Goal: Information Seeking & Learning: Learn about a topic

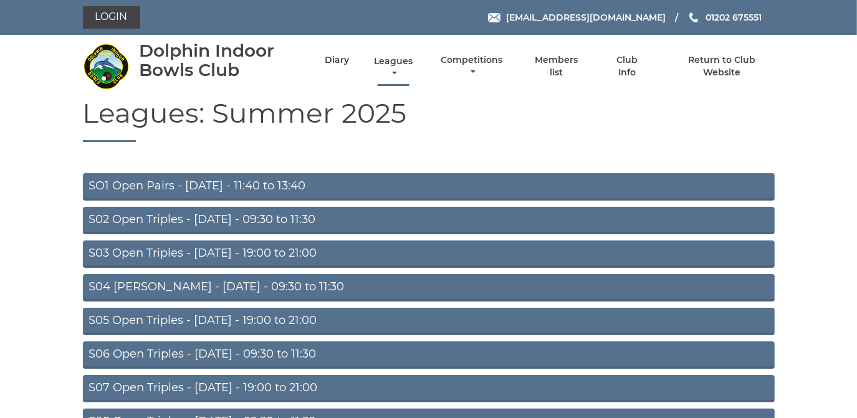
click at [388, 62] on link "Leagues" at bounding box center [393, 67] width 45 height 24
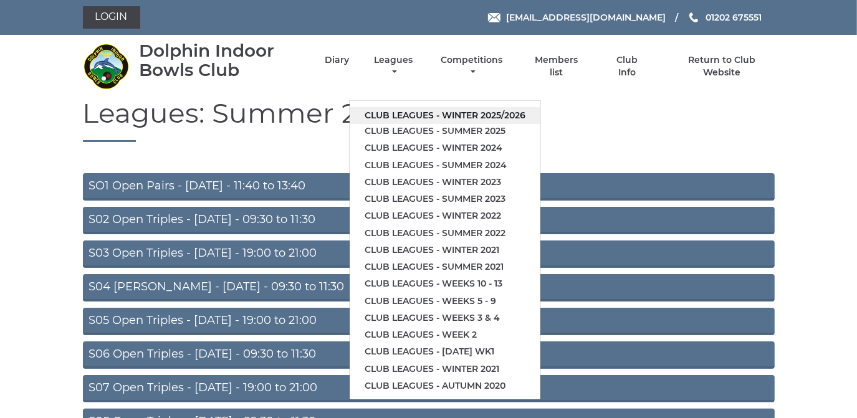
click at [379, 112] on link "Club leagues - Winter 2025/2026" at bounding box center [445, 115] width 191 height 17
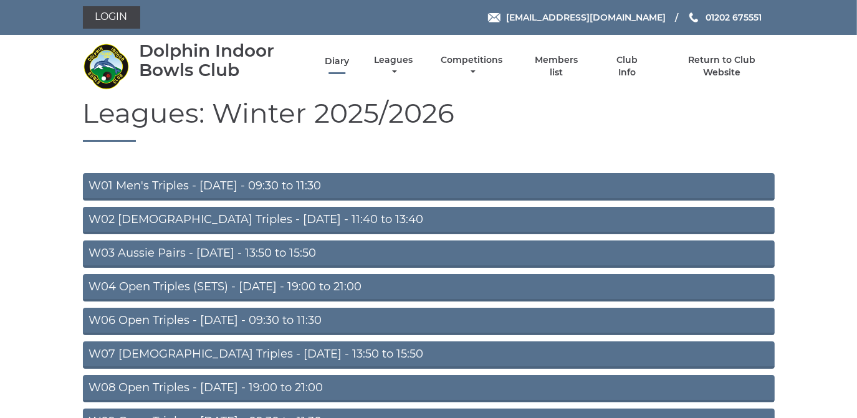
click at [333, 62] on link "Diary" at bounding box center [337, 61] width 24 height 12
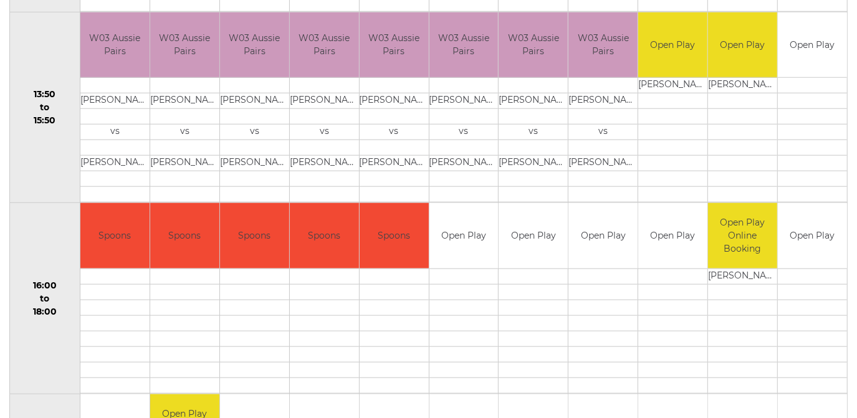
scroll to position [849, 0]
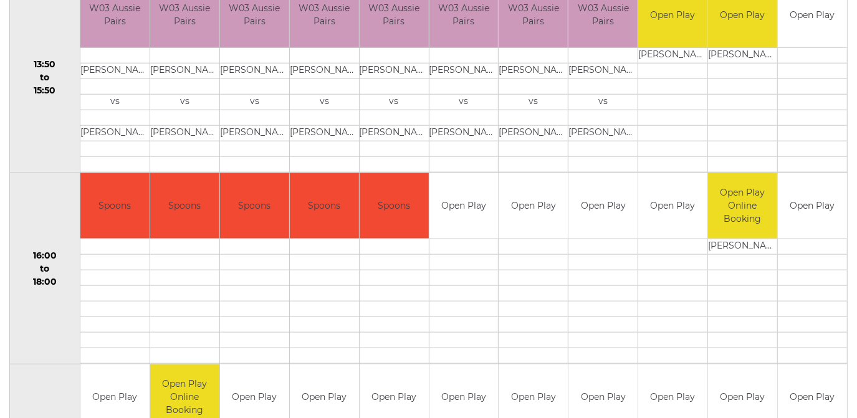
click at [328, 64] on td "Symon DUNGEY" at bounding box center [324, 72] width 69 height 16
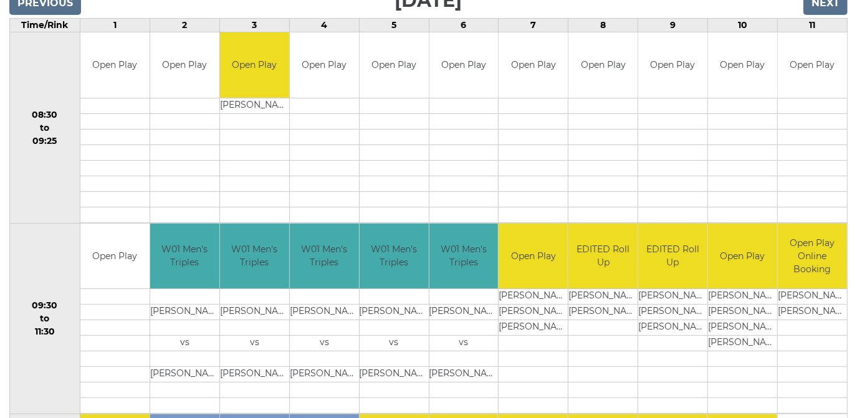
scroll to position [0, 0]
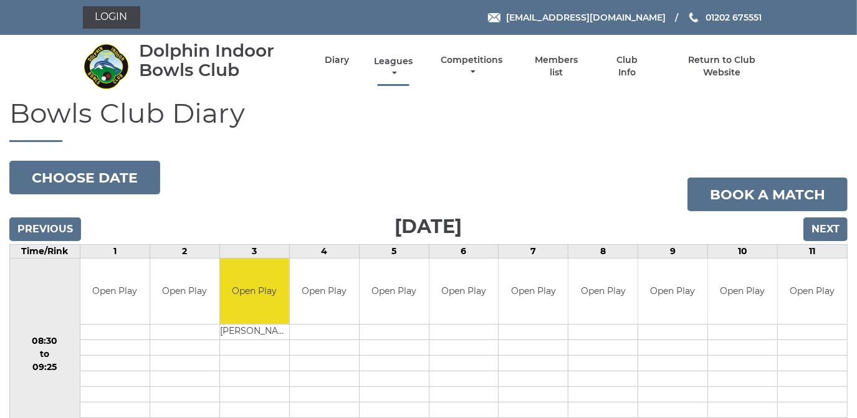
click at [389, 59] on link "Leagues" at bounding box center [393, 67] width 45 height 24
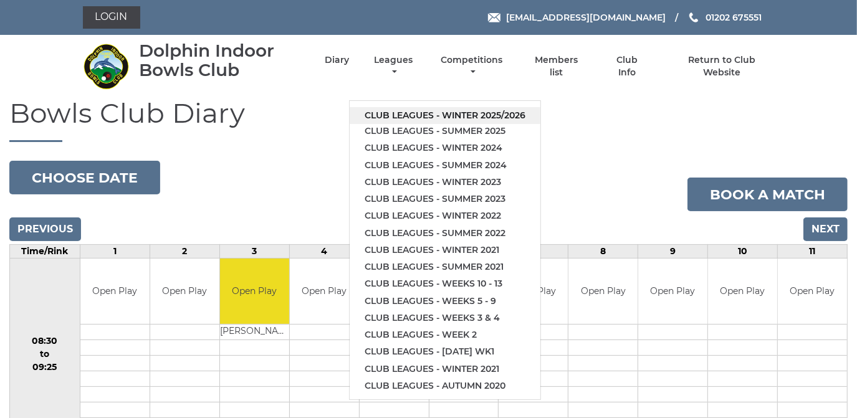
click at [389, 113] on link "Club leagues - Winter 2025/2026" at bounding box center [445, 115] width 191 height 17
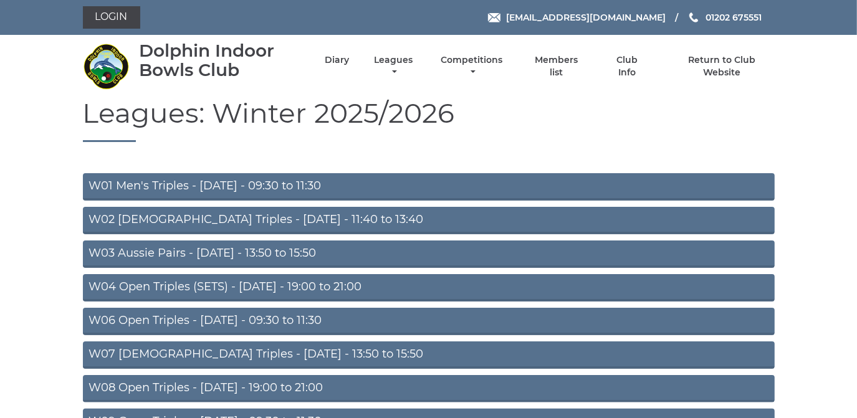
click at [282, 188] on link "W01 Men's Triples - Monday - 09:30 to 11:30" at bounding box center [429, 186] width 692 height 27
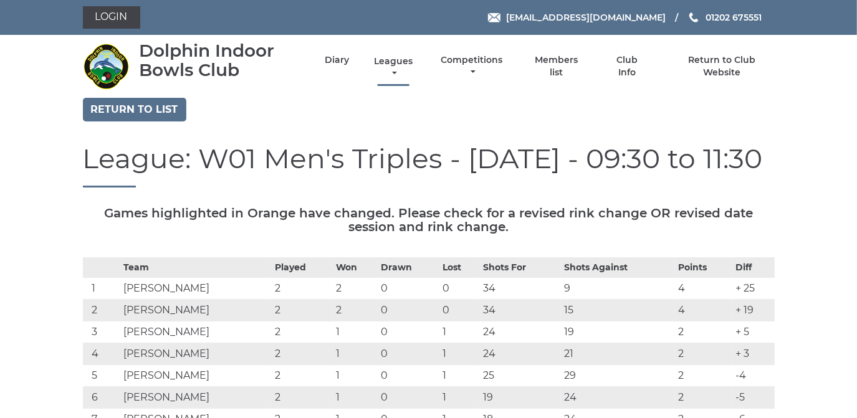
click at [394, 59] on link "Leagues" at bounding box center [393, 67] width 45 height 24
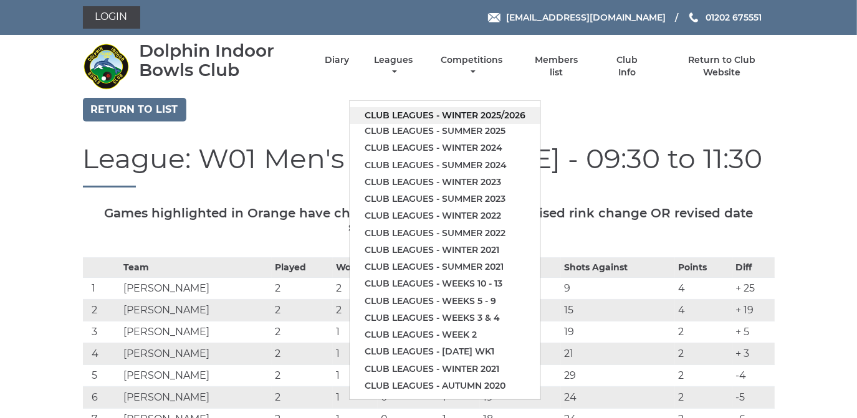
click at [391, 110] on link "Club leagues - Winter 2025/2026" at bounding box center [445, 115] width 191 height 17
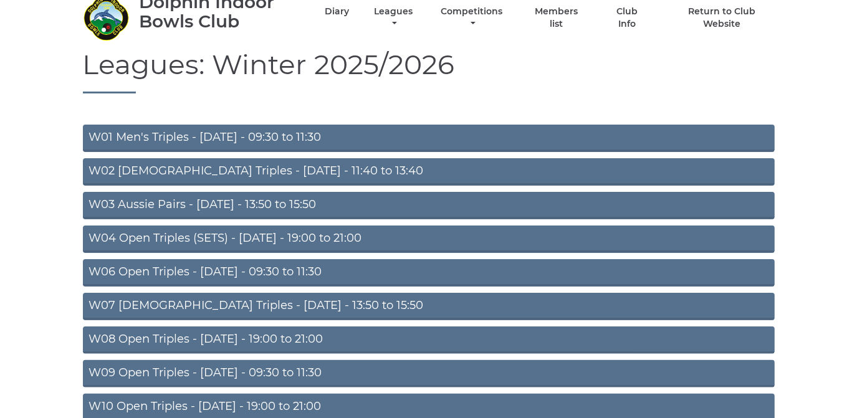
scroll to position [113, 0]
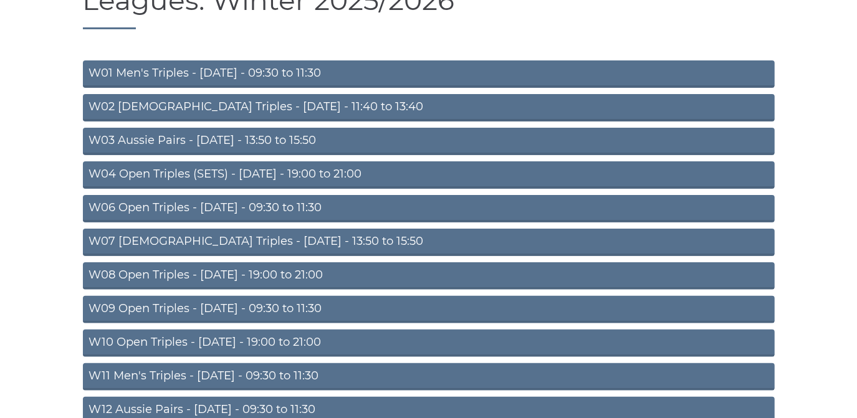
click at [224, 105] on link "W02 Ladies Triples - Monday - 11:40 to 13:40" at bounding box center [429, 107] width 692 height 27
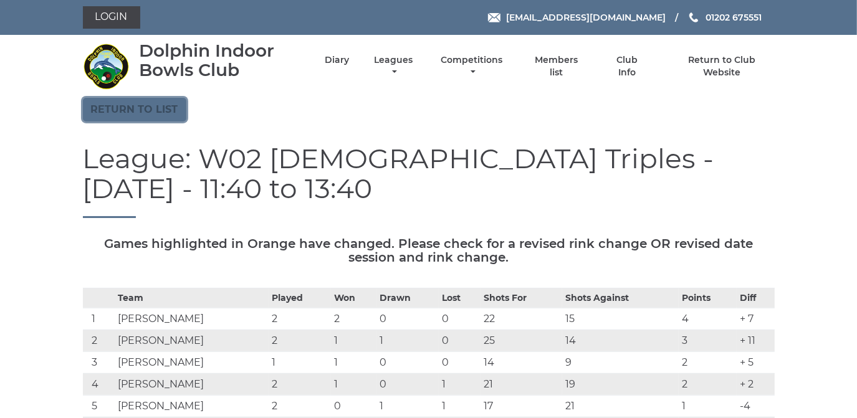
click at [136, 109] on link "Return to list" at bounding box center [134, 110] width 103 height 24
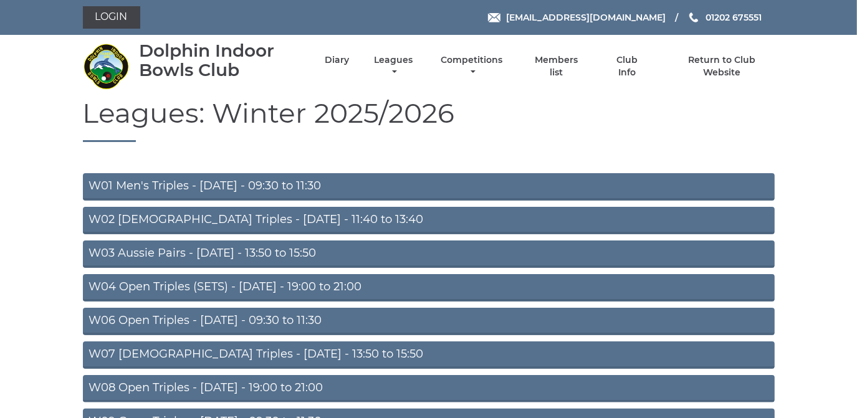
click at [250, 253] on link "W03 Aussie Pairs - Monday - 13:50 to 15:50" at bounding box center [429, 253] width 692 height 27
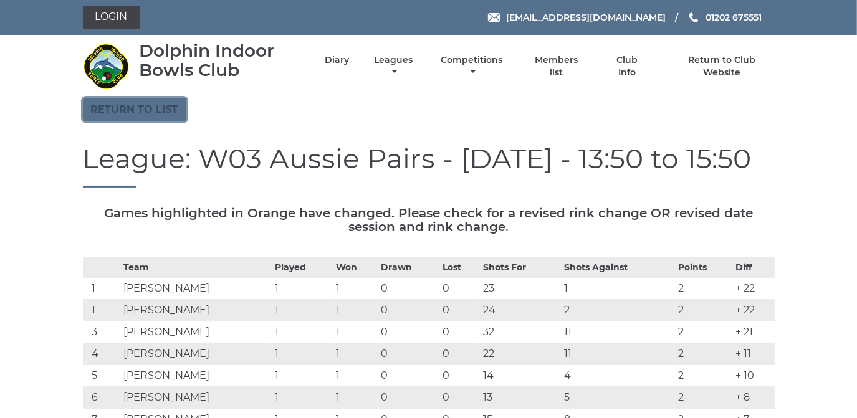
click at [160, 105] on link "Return to list" at bounding box center [134, 110] width 103 height 24
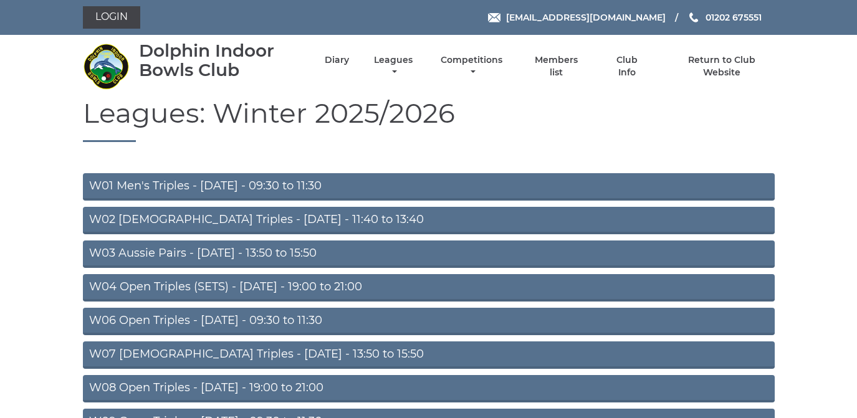
scroll to position [169, 0]
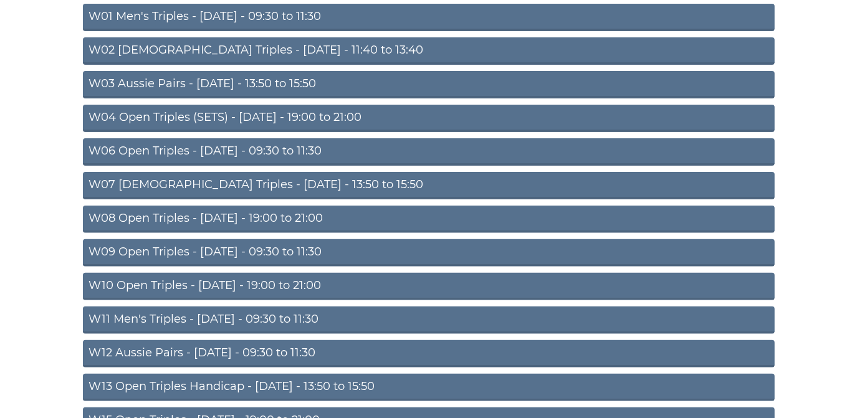
click at [250, 214] on link "W08 Open Triples - [DATE] - 19:00 to 21:00" at bounding box center [429, 219] width 692 height 27
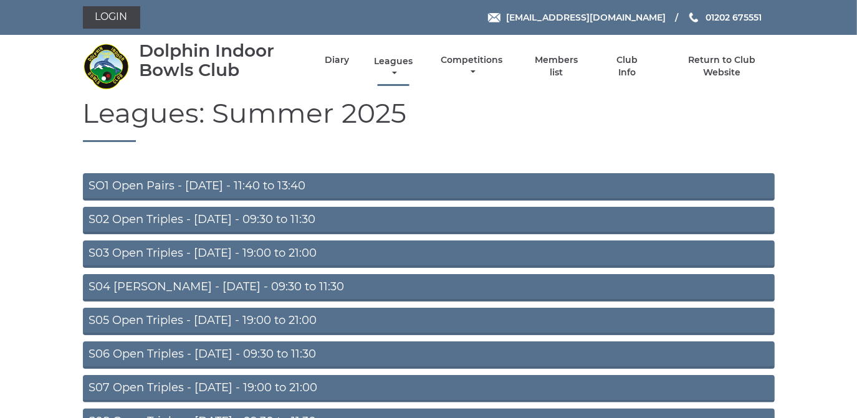
click at [391, 63] on link "Leagues" at bounding box center [393, 67] width 45 height 24
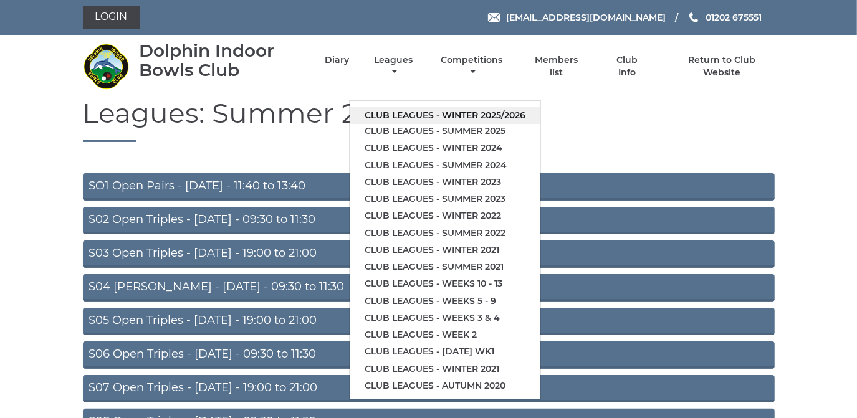
click at [386, 115] on link "Club leagues - Winter 2025/2026" at bounding box center [445, 115] width 191 height 17
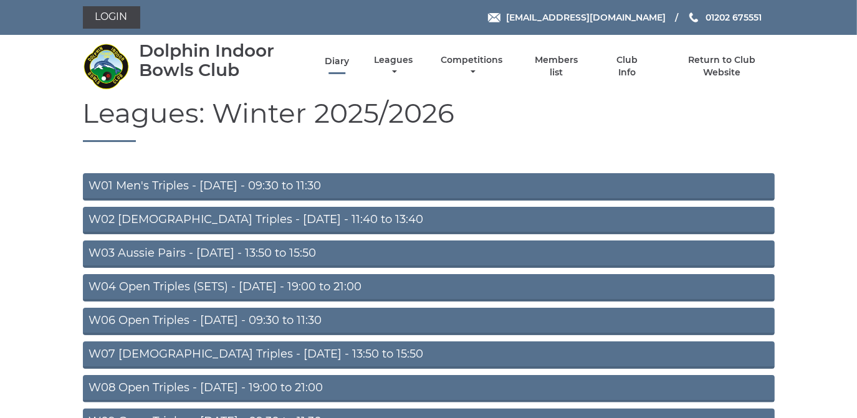
click at [335, 64] on link "Diary" at bounding box center [337, 61] width 24 height 12
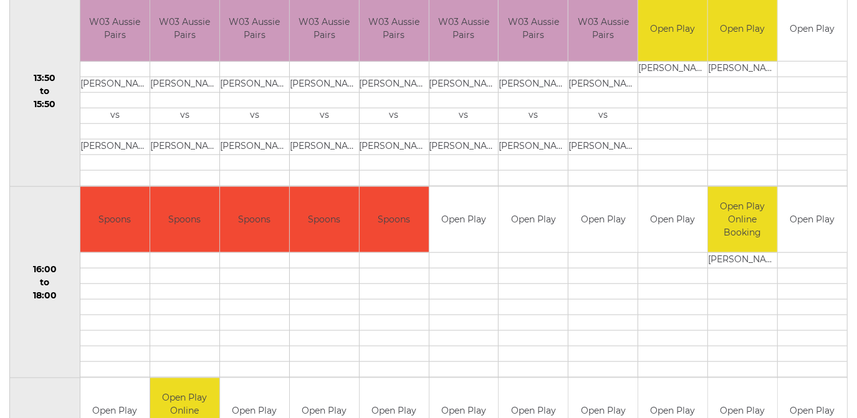
scroll to position [849, 0]
